Goal: Share content

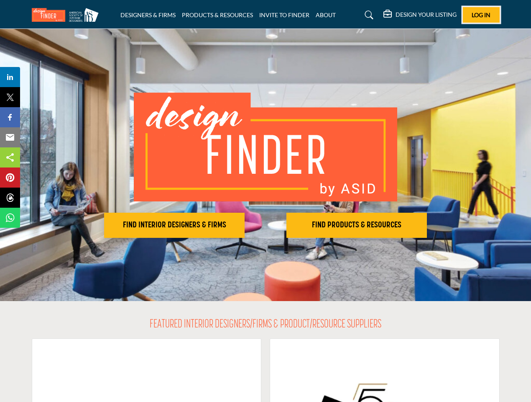
click at [482, 15] on span "Log In" at bounding box center [481, 14] width 19 height 7
click at [174, 225] on h2 "FIND INTERIOR DESIGNERS & FIRMS" at bounding box center [175, 225] width 136 height 10
click at [357, 225] on h2 "FIND PRODUCTS & RESOURCES" at bounding box center [357, 225] width 136 height 10
click at [10, 77] on span "Share" at bounding box center [14, 77] width 24 height 10
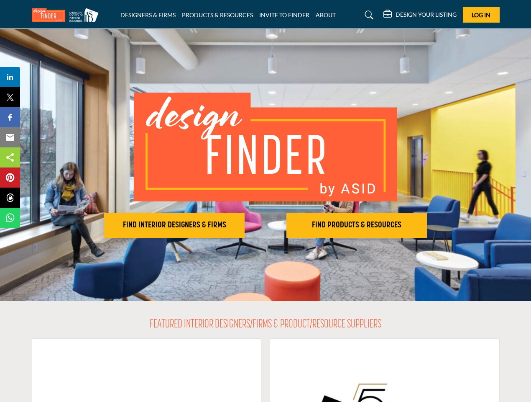
click at [10, 97] on span "Tweet" at bounding box center [14, 97] width 24 height 10
click at [10, 117] on span "Share" at bounding box center [14, 117] width 24 height 10
click at [10, 137] on span "Email" at bounding box center [13, 137] width 23 height 10
click at [10, 157] on span "Share" at bounding box center [14, 157] width 24 height 10
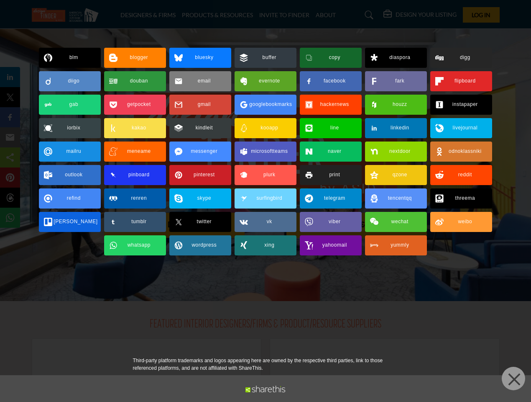
click at [10, 177] on span "Pin" at bounding box center [9, 177] width 15 height 10
